Goal: Task Accomplishment & Management: Use online tool/utility

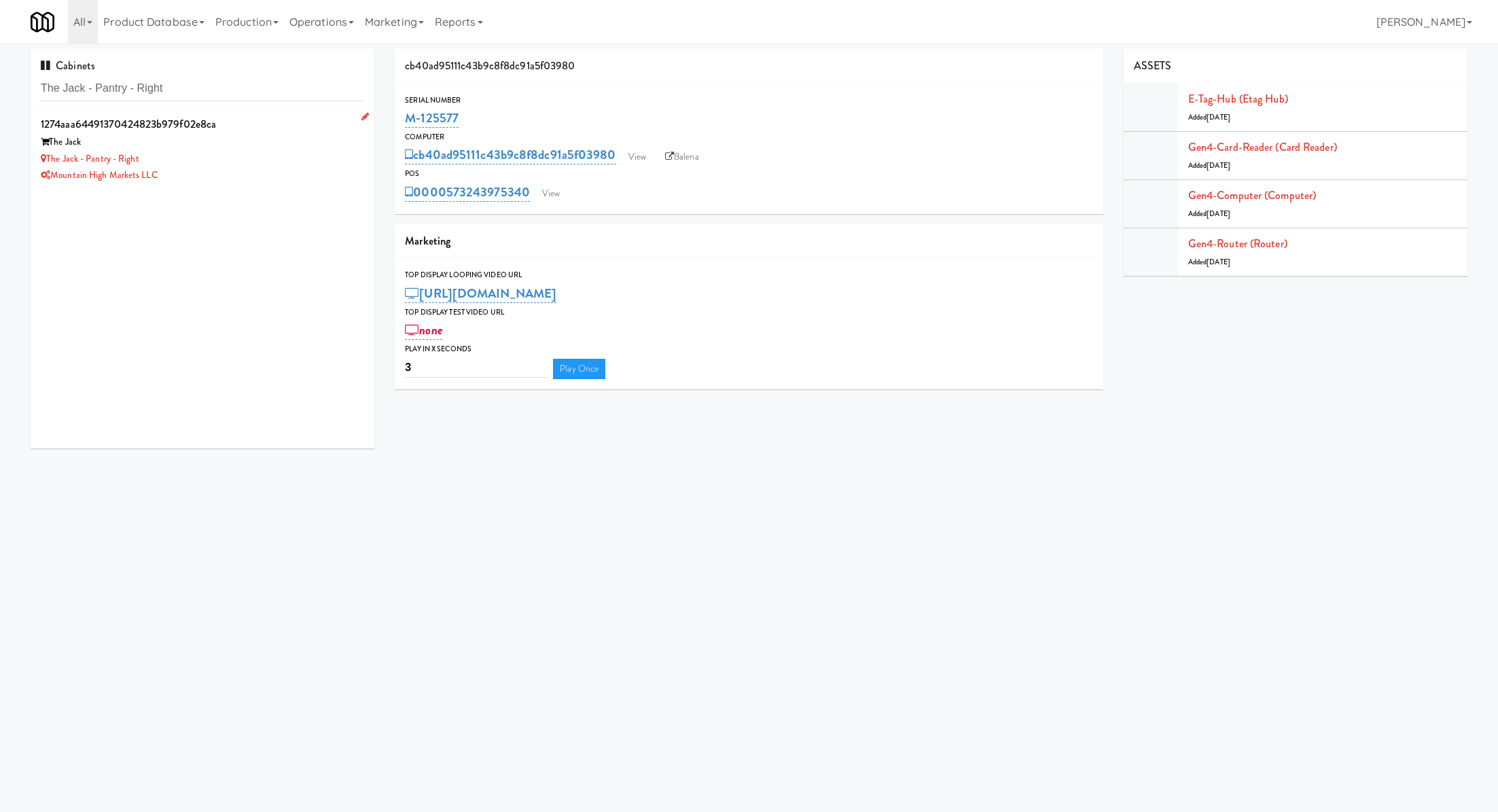
type input "The Jack - Pantry - Right"
click at [213, 174] on div "Mountain High Markets LLC" at bounding box center [203, 176] width 323 height 17
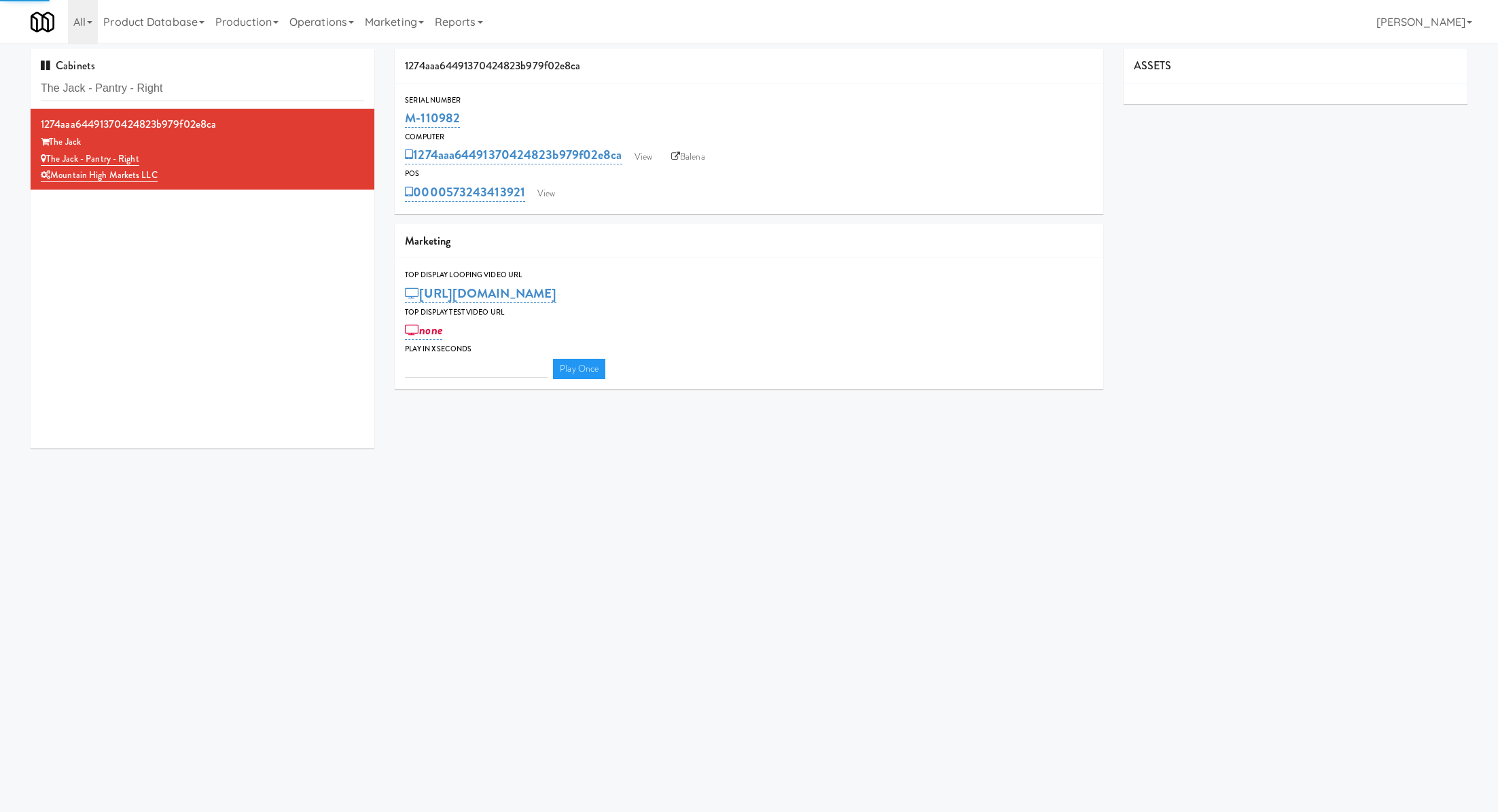
type input "3"
click at [544, 190] on link "View" at bounding box center [546, 193] width 31 height 21
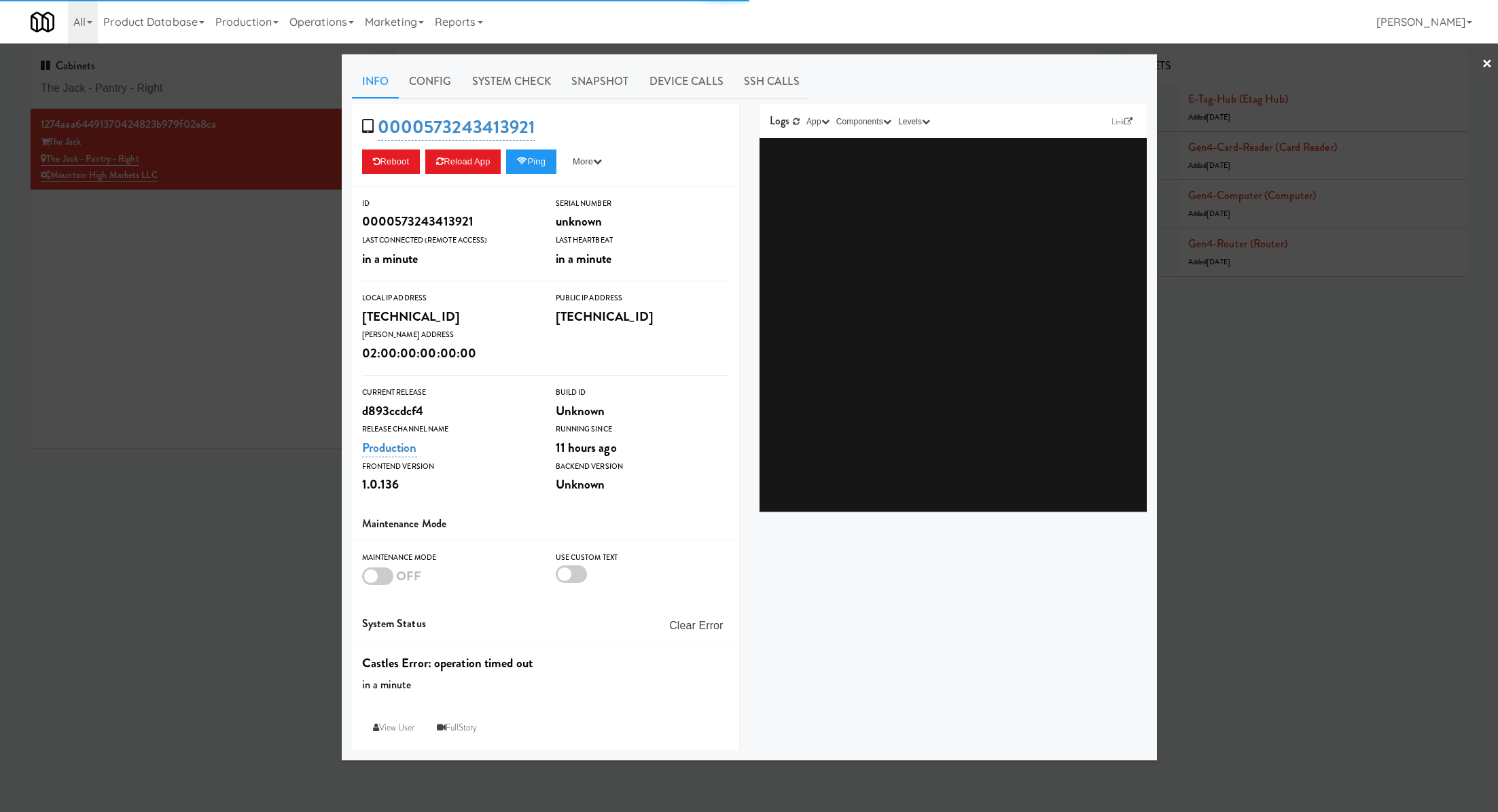
click at [522, 78] on link "System Check" at bounding box center [512, 81] width 99 height 34
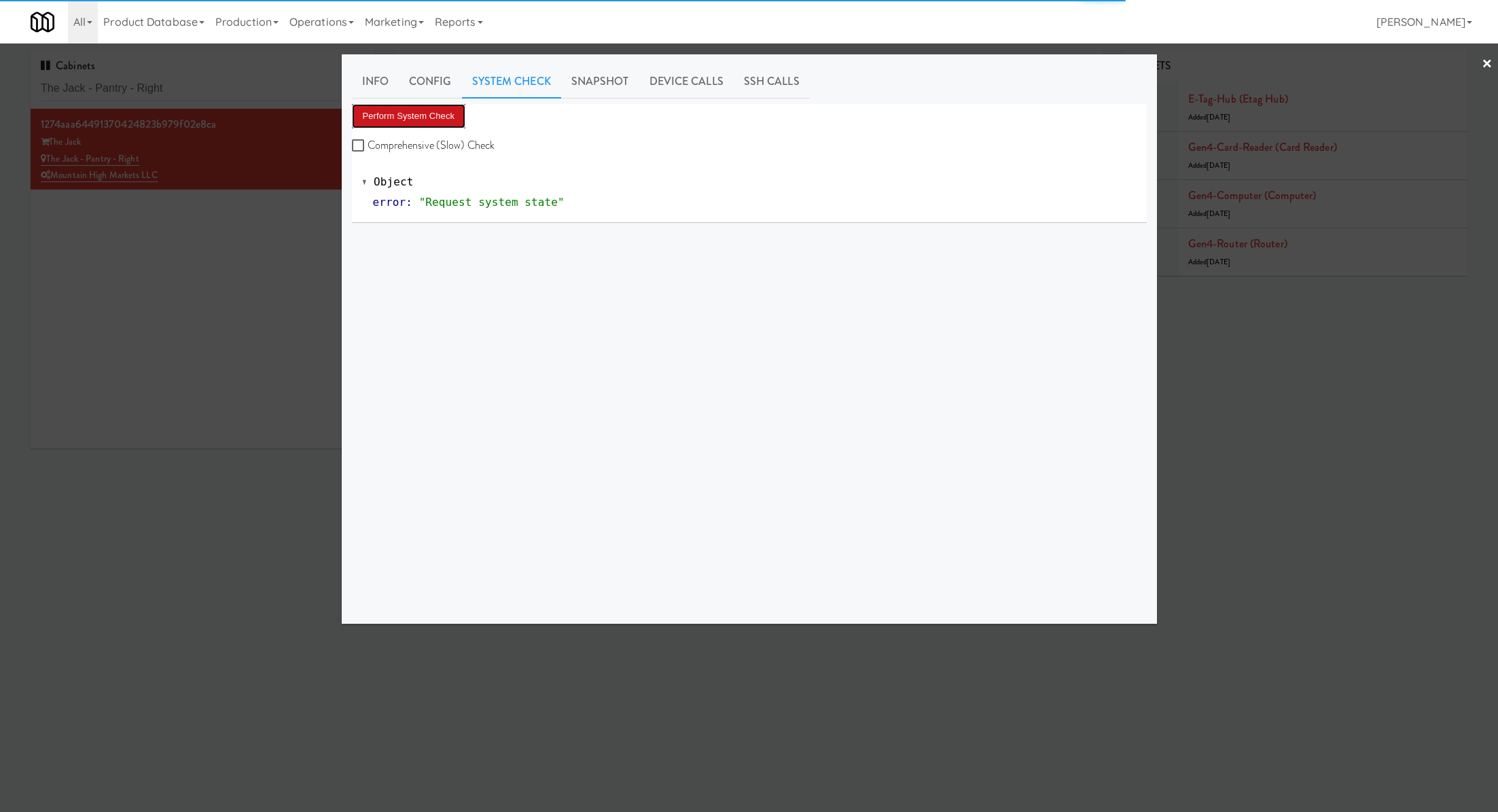
click at [443, 112] on button "Perform System Check" at bounding box center [409, 116] width 114 height 25
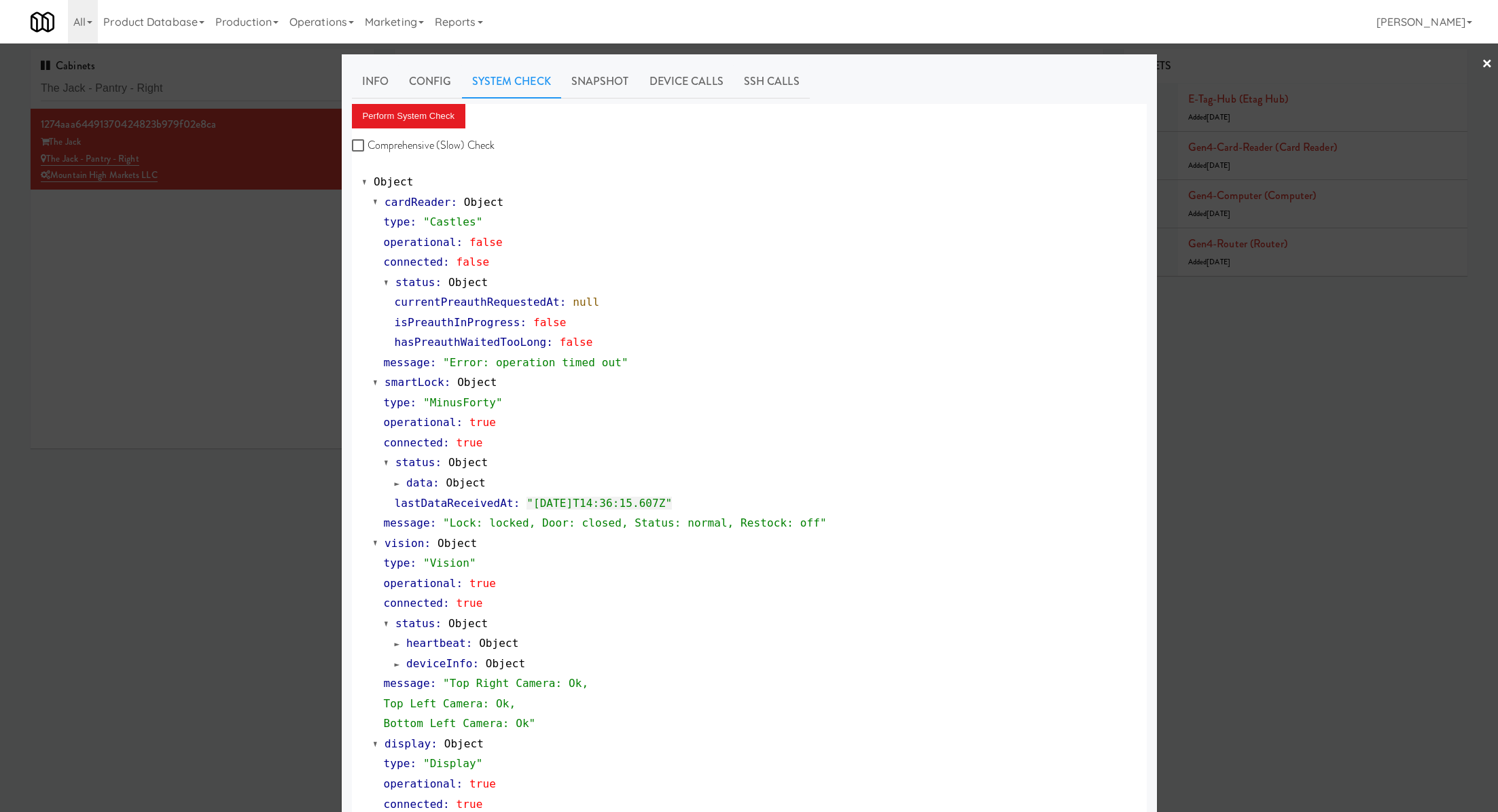
click at [307, 249] on div at bounding box center [749, 406] width 1498 height 812
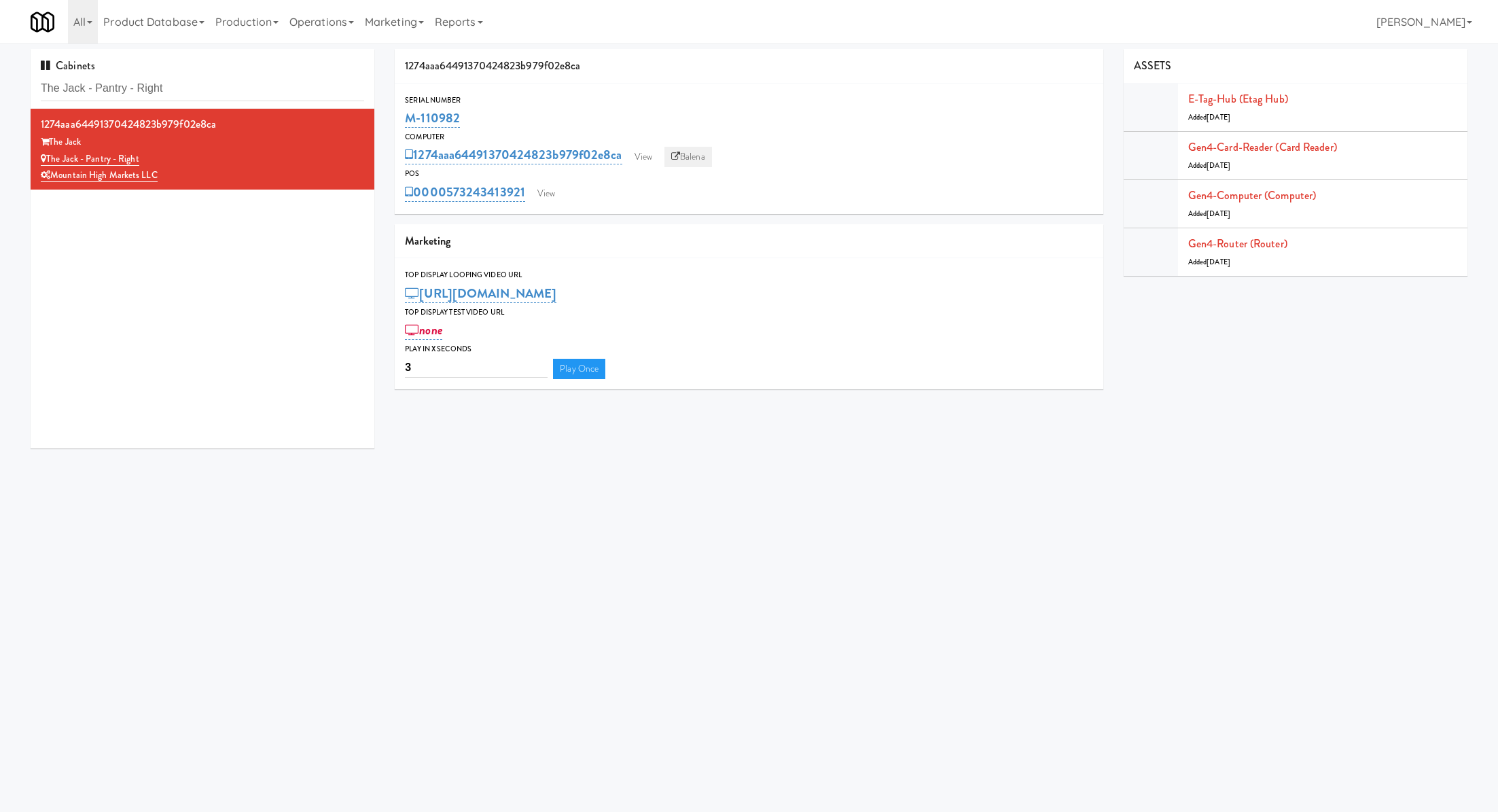
click at [698, 157] on link "Balena" at bounding box center [688, 157] width 47 height 21
click at [548, 196] on link "View" at bounding box center [546, 193] width 31 height 21
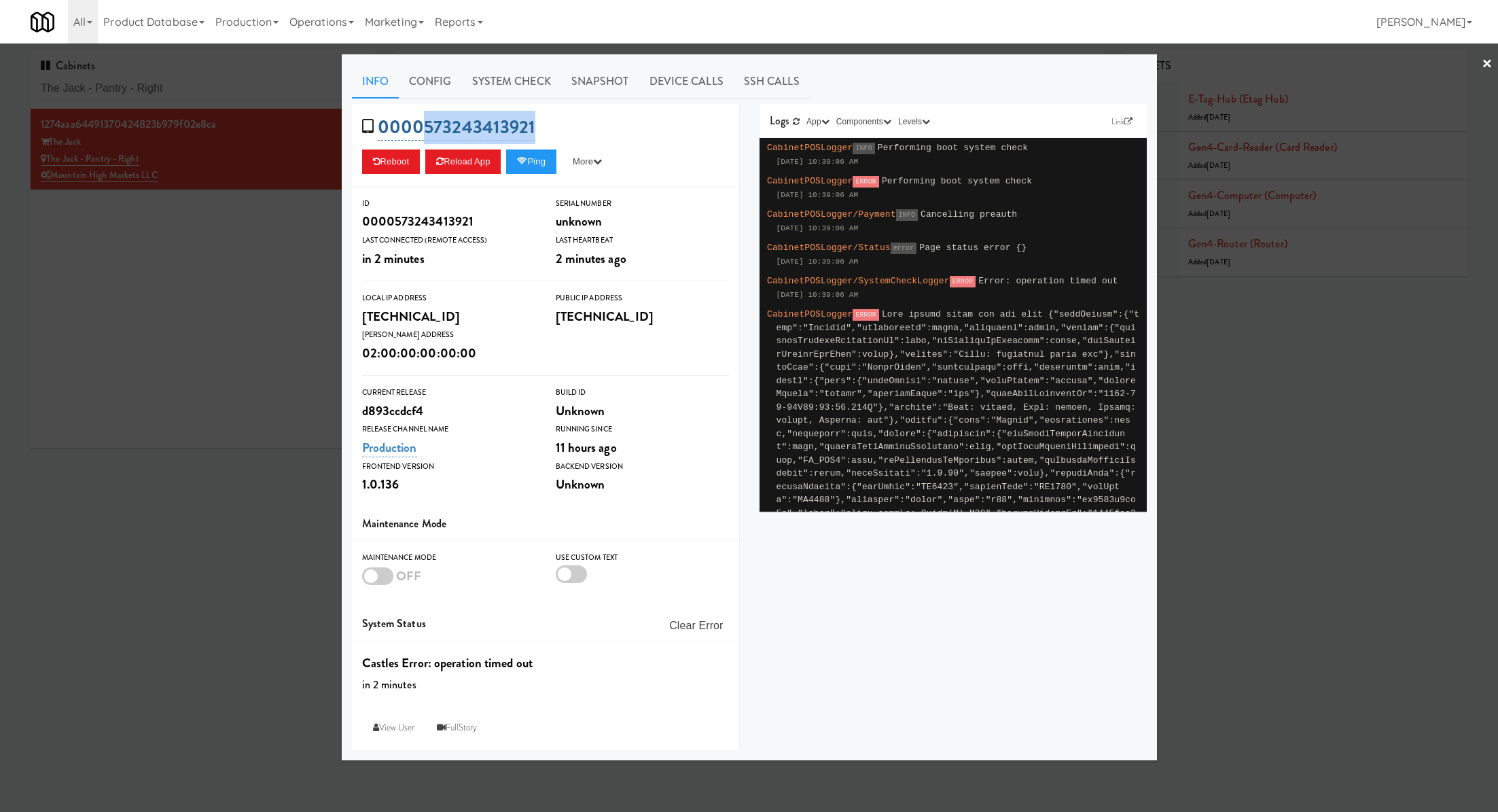
drag, startPoint x: 549, startPoint y: 120, endPoint x: 422, endPoint y: 118, distance: 127.0
click at [422, 118] on div "0000573243413921 Reboot Reload App Ping More Ping Server Restart Server Force R…" at bounding box center [546, 145] width 388 height 83
copy link "573243413921"
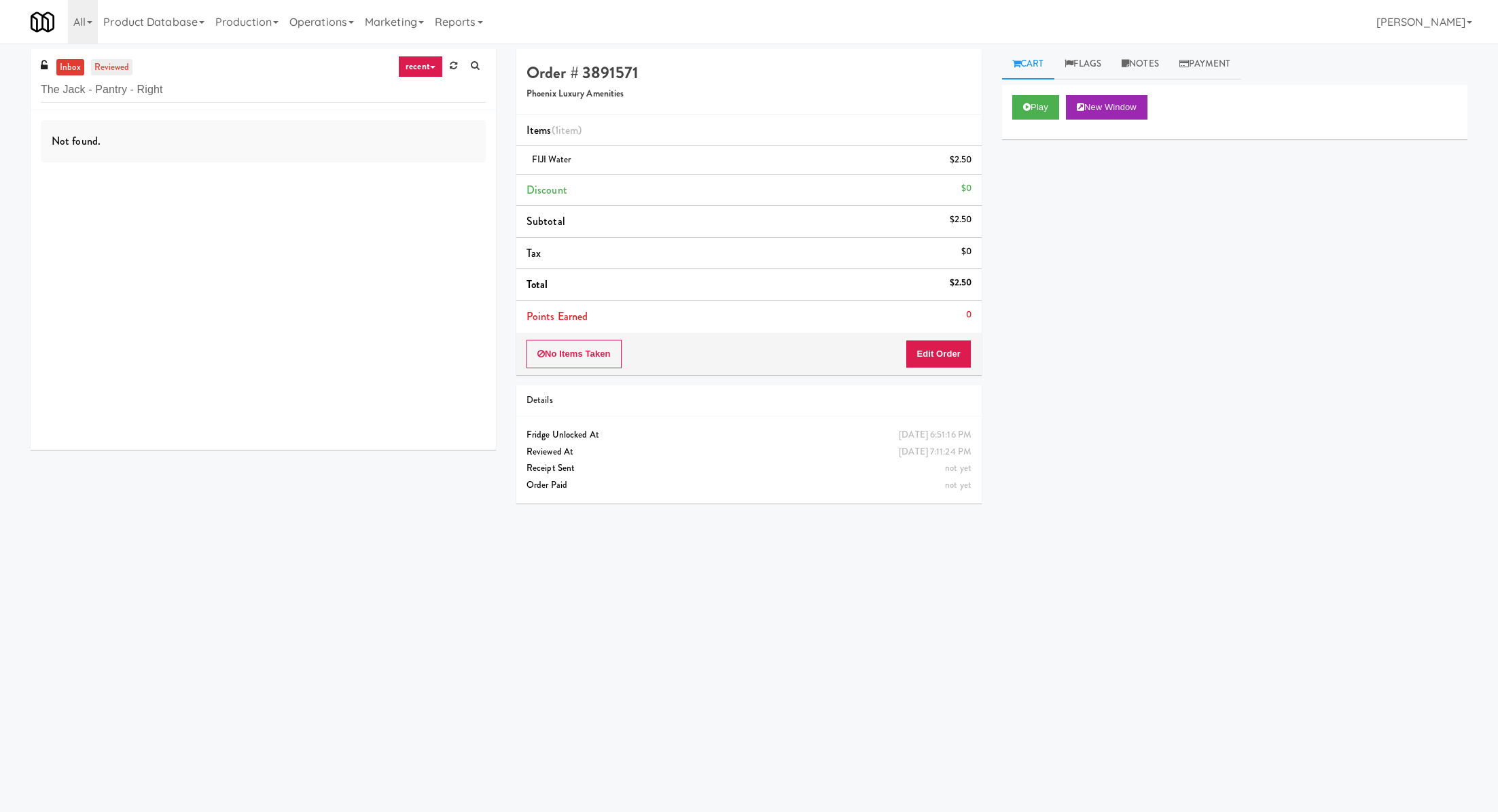
type input "The Jack - Pantry - Right"
click at [108, 69] on link "reviewed" at bounding box center [111, 67] width 42 height 17
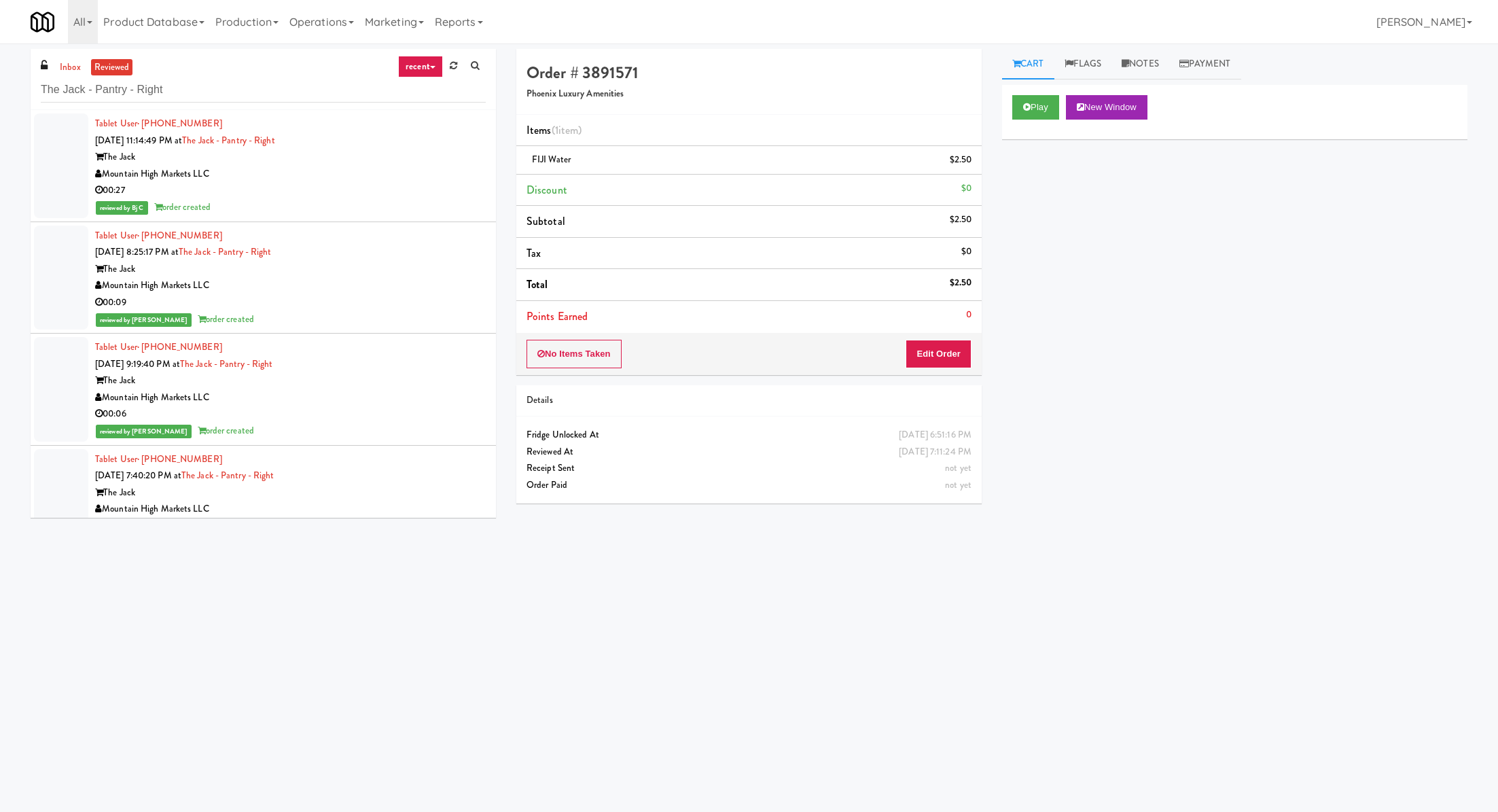
click at [276, 186] on div "00:27" at bounding box center [290, 191] width 390 height 17
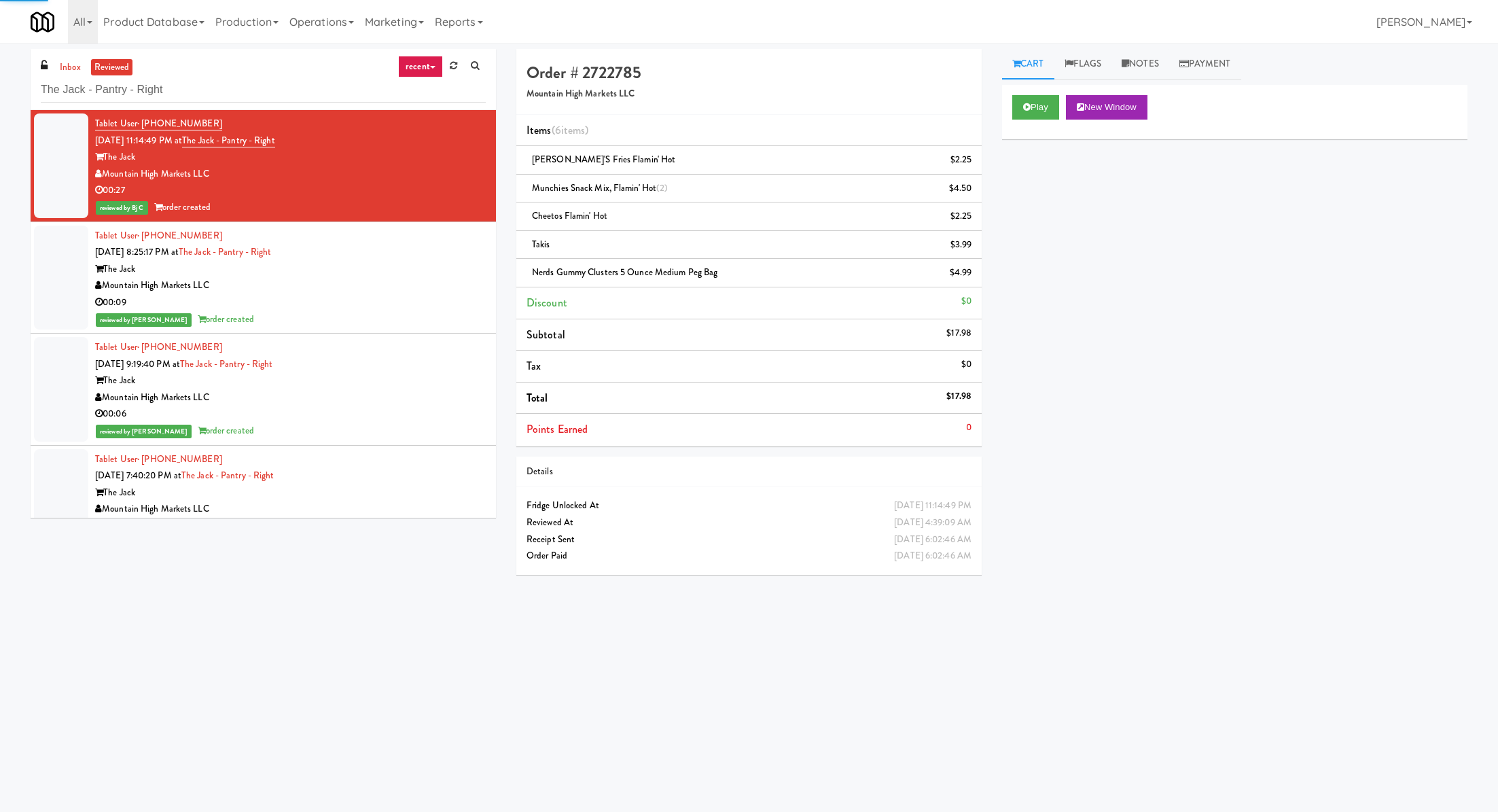
click at [325, 256] on div "Tablet User · (619) 549-1324 [DATE] 8:25:17 PM at The Jack - Pantry - Right The…" at bounding box center [290, 278] width 390 height 101
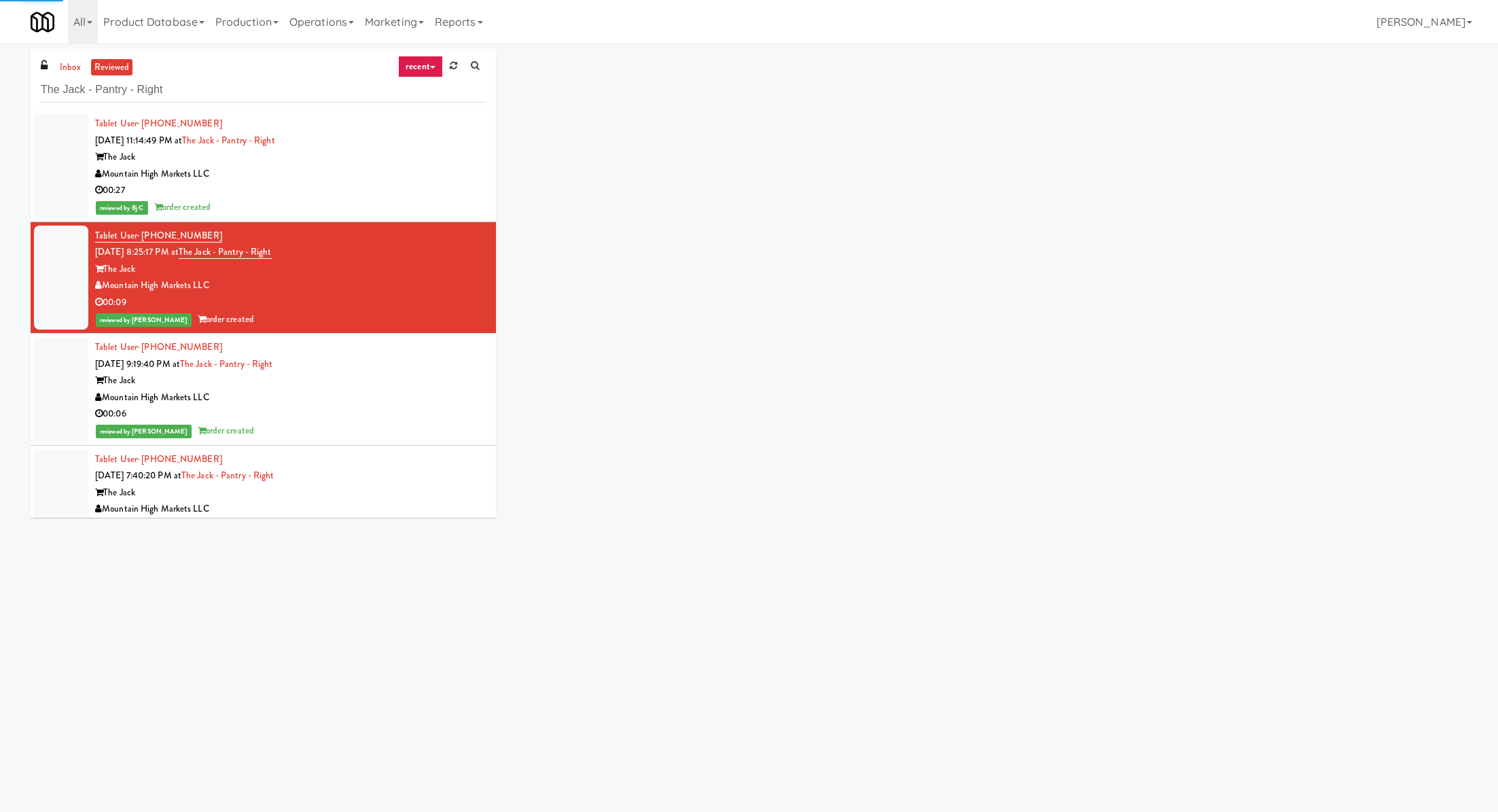
click at [327, 218] on li "Tablet User · (480) 694-5619 [DATE] 11:14:49 PM at The Jack - Pantry - Right Th…" at bounding box center [263, 166] width 466 height 112
